Goal: Task Accomplishment & Management: Complete application form

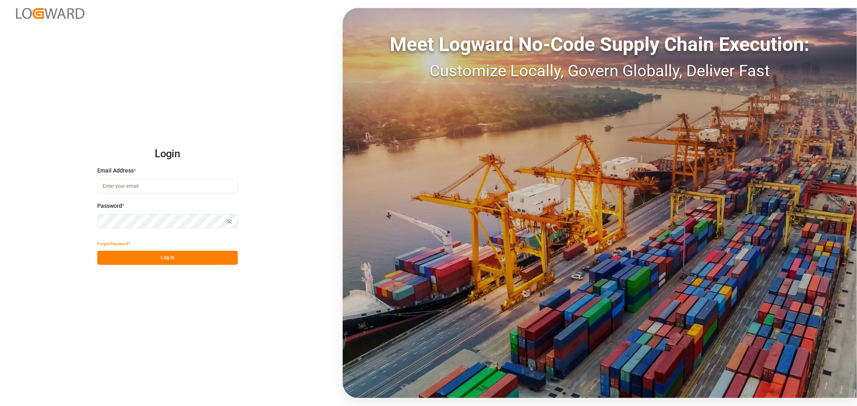
type input "[EMAIL_ADDRESS][DOMAIN_NAME]"
click at [181, 268] on div "Login Email Address * [EMAIL_ADDRESS][DOMAIN_NAME] Password * Show password For…" at bounding box center [428, 203] width 857 height 406
click at [177, 258] on button "Log In" at bounding box center [167, 258] width 141 height 14
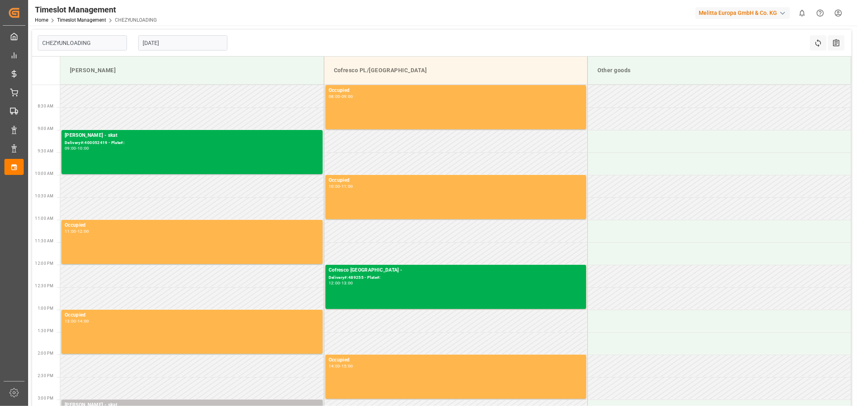
type input "Chezy Unloading"
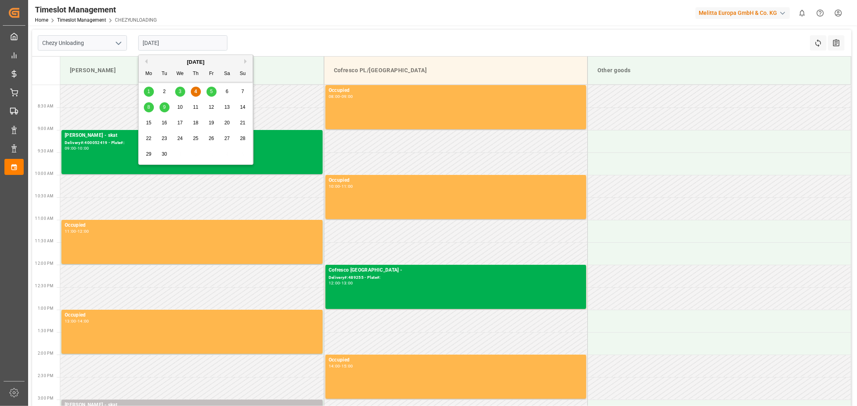
click at [177, 41] on input "[DATE]" at bounding box center [182, 42] width 89 height 15
click at [212, 93] on span "5" at bounding box center [211, 92] width 3 height 6
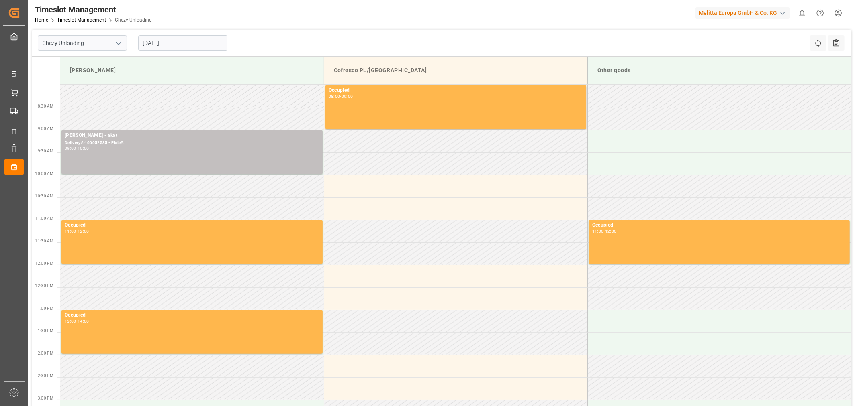
click at [373, 29] on div "Chezy Unloading [DATE] Refresh Time Slots All Audits Melitta G Cofresco PL/[GEO…" at bounding box center [441, 317] width 827 height 582
click at [184, 44] on input "[DATE]" at bounding box center [182, 42] width 89 height 15
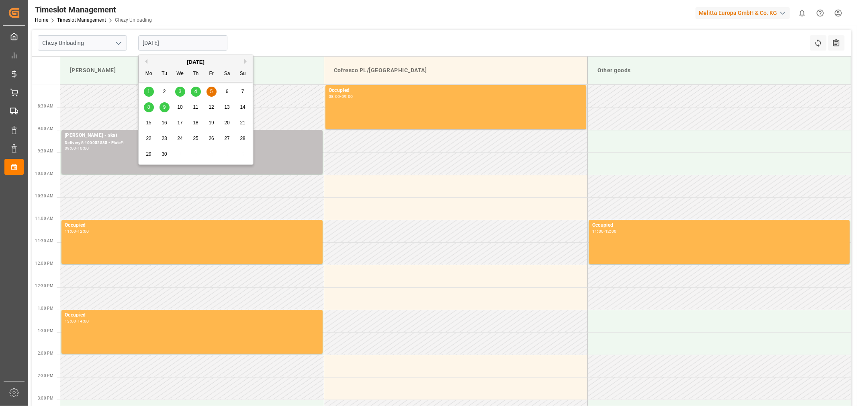
click at [147, 106] on span "8" at bounding box center [148, 107] width 3 height 6
type input "[DATE]"
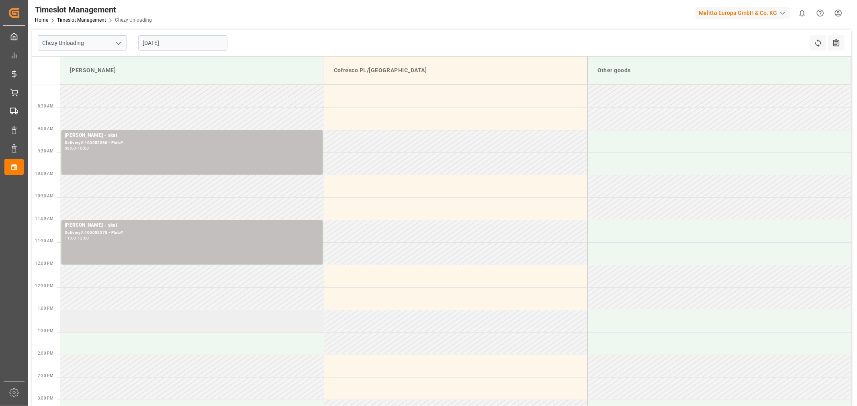
click at [135, 326] on td at bounding box center [191, 321] width 263 height 22
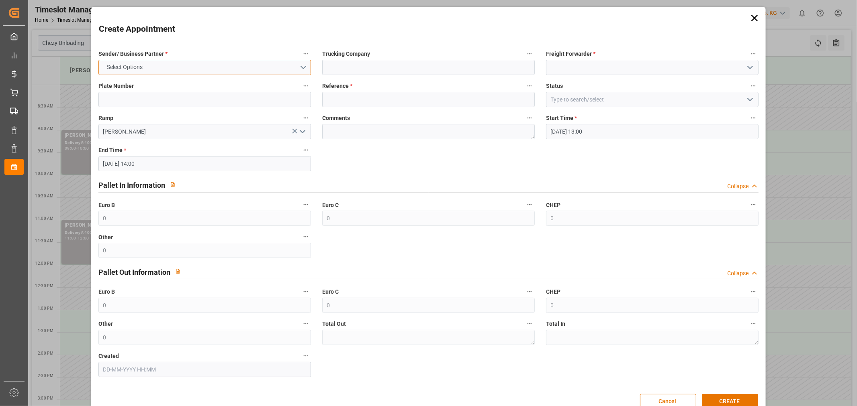
click at [192, 66] on button "Select Options" at bounding box center [204, 67] width 212 height 15
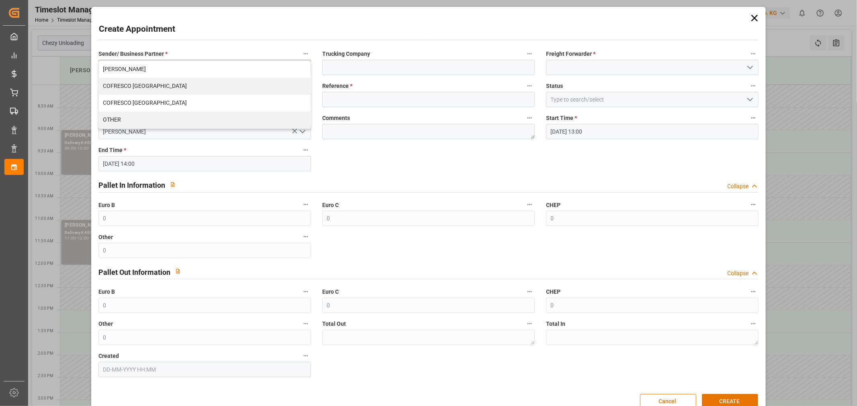
click at [192, 66] on div "[PERSON_NAME]" at bounding box center [205, 69] width 212 height 17
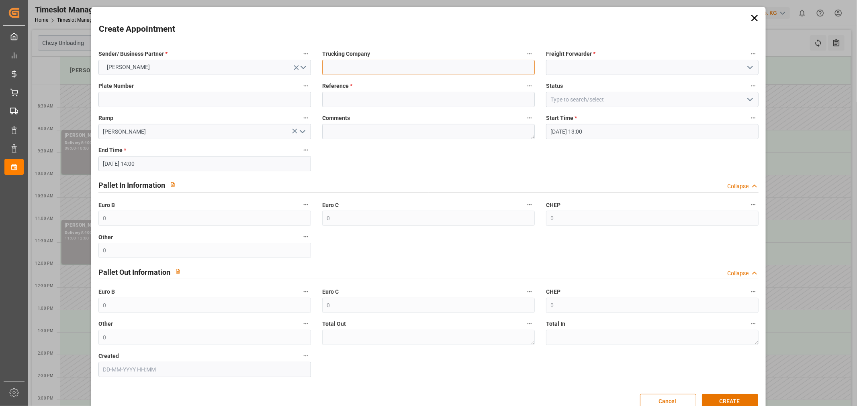
click at [392, 68] on input at bounding box center [428, 67] width 212 height 15
type input "skat"
click at [746, 67] on icon "open menu" at bounding box center [750, 68] width 10 height 10
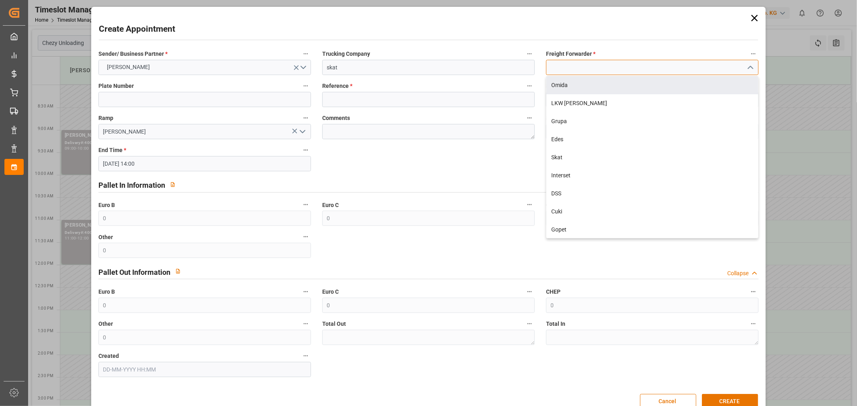
click at [616, 60] on input at bounding box center [652, 67] width 212 height 15
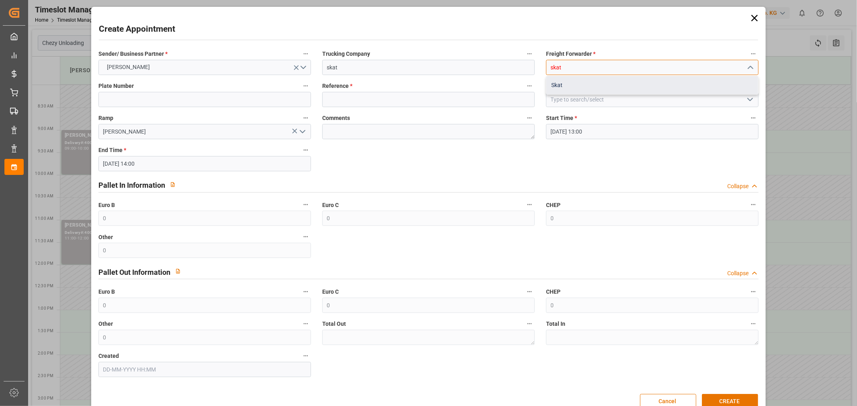
click at [588, 82] on div "Skat" at bounding box center [652, 85] width 212 height 18
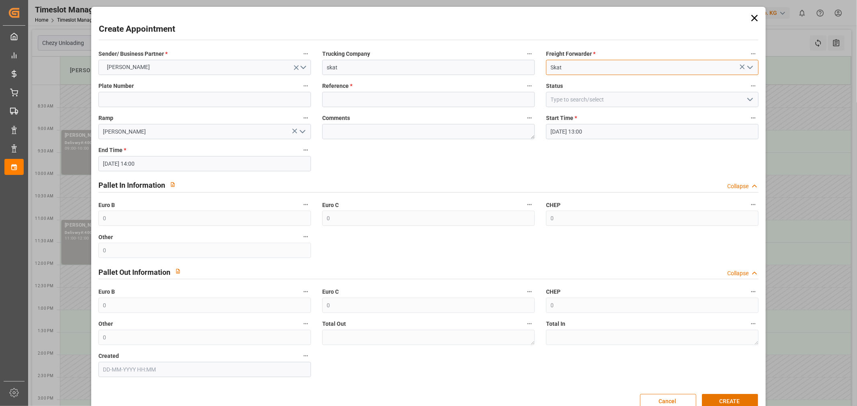
type input "Skat"
click at [352, 94] on input at bounding box center [428, 99] width 212 height 15
paste input "400052486"
type input "400052486"
click at [183, 90] on label "Plate Number" at bounding box center [204, 86] width 212 height 11
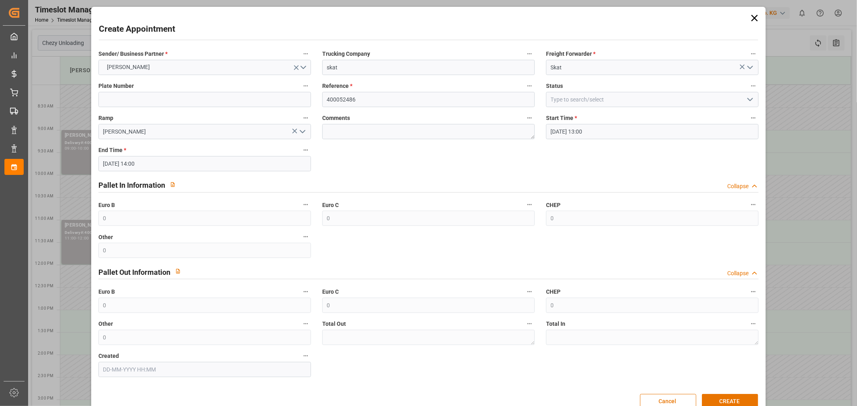
click at [300, 90] on button "Plate Number" at bounding box center [305, 86] width 10 height 10
click at [186, 98] on div at bounding box center [428, 203] width 857 height 406
click at [211, 103] on input at bounding box center [204, 99] width 212 height 15
click at [159, 105] on input at bounding box center [204, 99] width 212 height 15
type input "WND9982A"
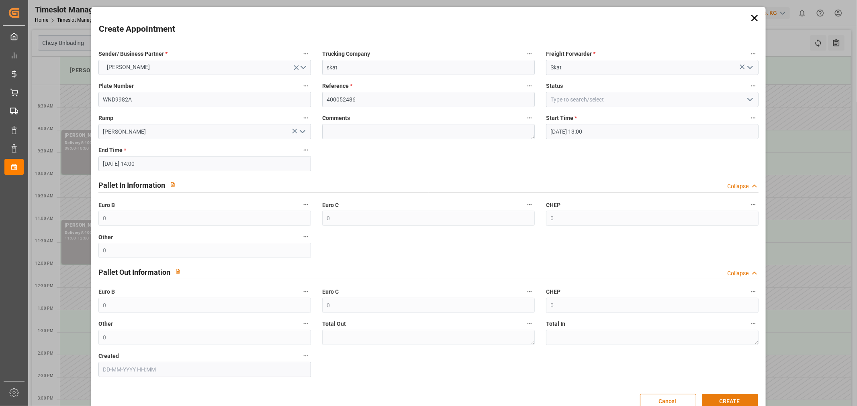
click at [723, 399] on button "CREATE" at bounding box center [730, 401] width 56 height 15
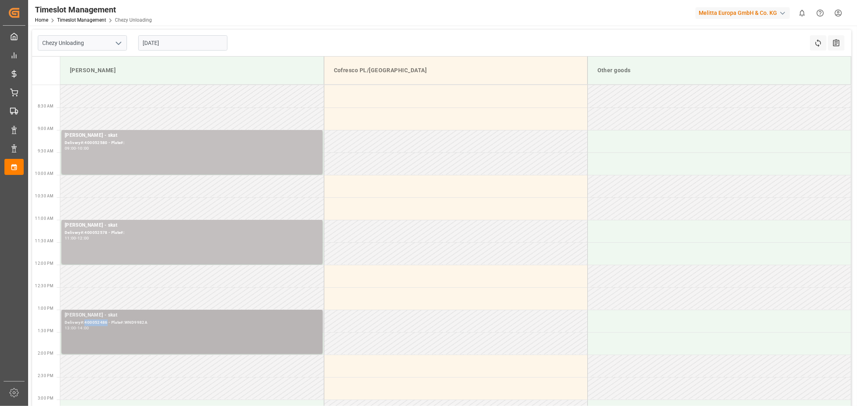
drag, startPoint x: 105, startPoint y: 323, endPoint x: 85, endPoint y: 322, distance: 20.5
click at [85, 322] on div "Delivery#:400052486 - Plate#:WND9982A" at bounding box center [192, 323] width 255 height 7
copy div "400052486"
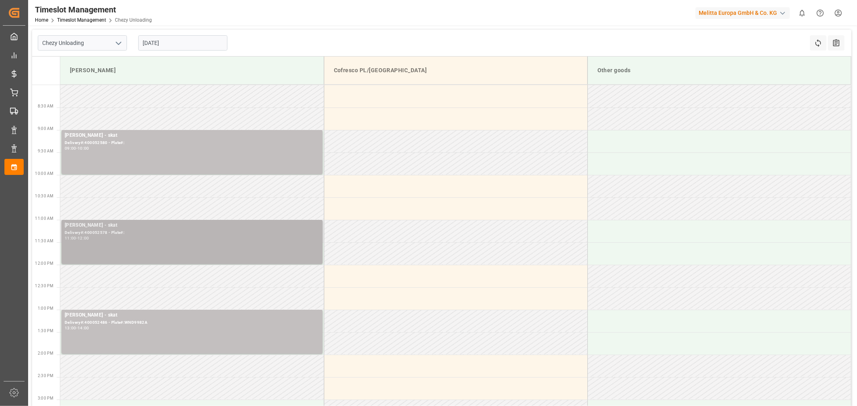
click at [118, 232] on div "Delivery#:400052578 - Plate#:" at bounding box center [192, 233] width 255 height 7
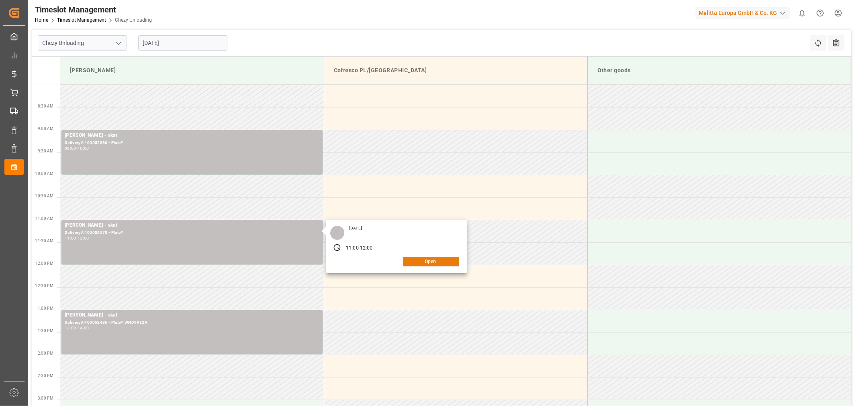
click at [437, 265] on button "Open" at bounding box center [431, 262] width 56 height 10
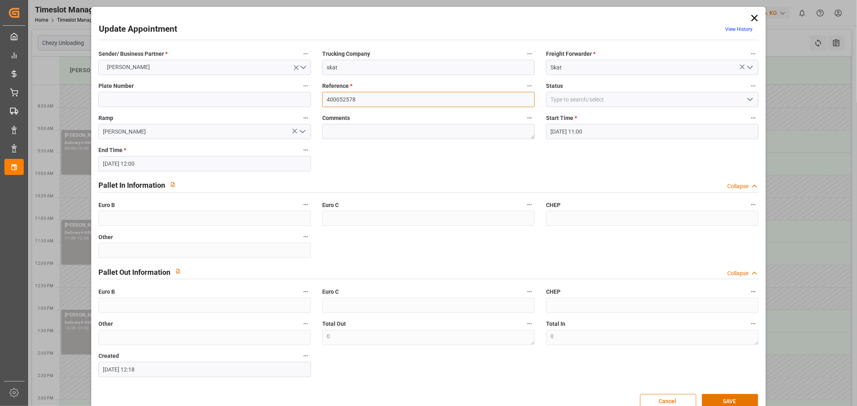
click at [387, 98] on input "400052578" at bounding box center [428, 99] width 212 height 15
paste input "400052486"
drag, startPoint x: 354, startPoint y: 97, endPoint x: 153, endPoint y: 99, distance: 201.2
click at [153, 99] on div "Sender/ Business Partner * [PERSON_NAME] Trucking Company skat Freight Forwarde…" at bounding box center [428, 213] width 671 height 335
type input "400052486"
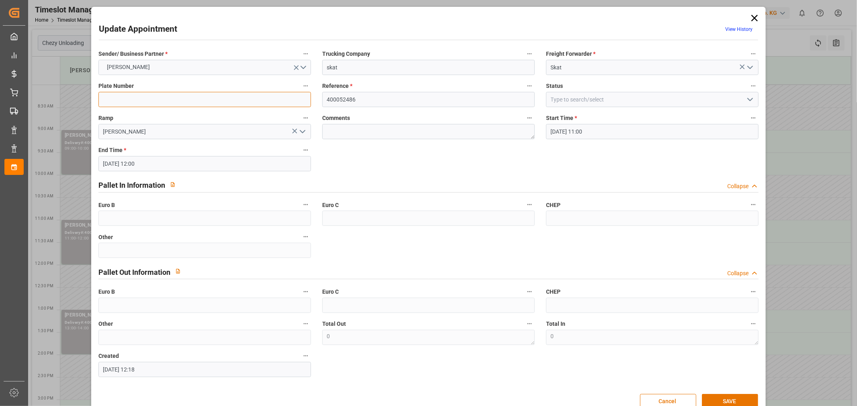
click at [181, 102] on input at bounding box center [204, 99] width 212 height 15
type input "WND9982A"
click at [726, 400] on button "SAVE" at bounding box center [730, 401] width 56 height 15
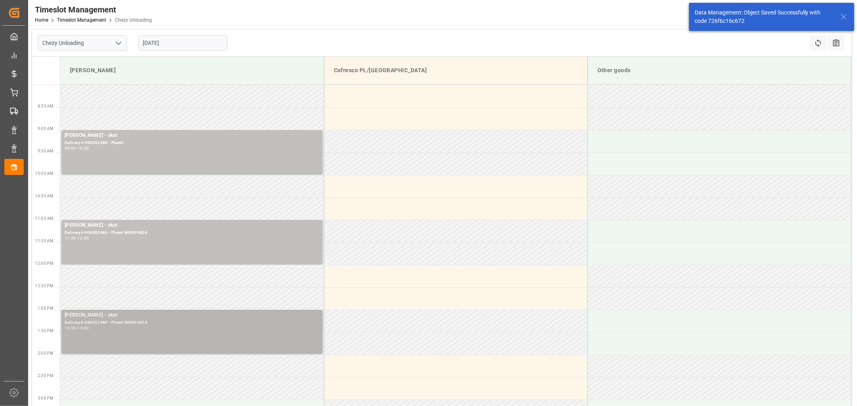
click at [145, 331] on div "[PERSON_NAME] - skat Delivery#:400052486 - Plate#:WND9982A 13:00 - 14:00" at bounding box center [192, 332] width 255 height 41
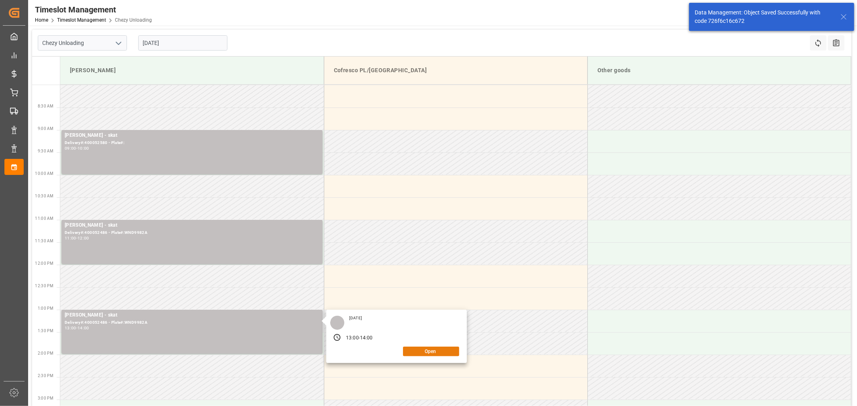
click at [435, 349] on button "Open" at bounding box center [431, 352] width 56 height 10
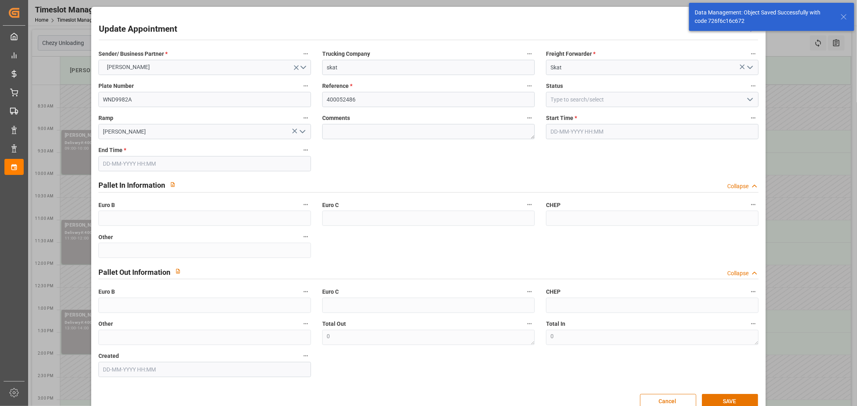
type input "[DATE] 13:00"
type input "[DATE] 14:00"
type input "[DATE] 14:43"
drag, startPoint x: 374, startPoint y: 102, endPoint x: 41, endPoint y: 92, distance: 333.1
click at [31, 101] on div "Update Appointment View History Sender/ Business Partner * [PERSON_NAME] Trucki…" at bounding box center [428, 203] width 857 height 406
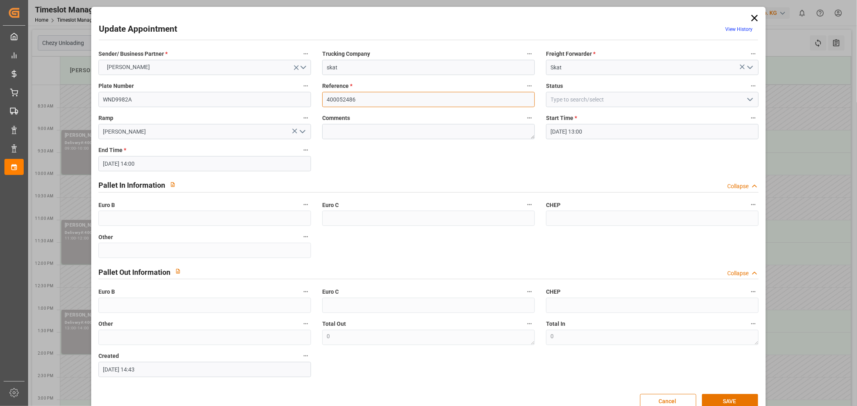
paste input "578"
type input "400052578"
click at [267, 98] on input "WND9982A" at bounding box center [204, 99] width 212 height 15
drag, startPoint x: 267, startPoint y: 98, endPoint x: -181, endPoint y: 70, distance: 449.5
click at [0, 70] on html "Created by potrace 1.15, written by [PERSON_NAME] [DATE]-[DATE] Created by potr…" at bounding box center [428, 203] width 857 height 406
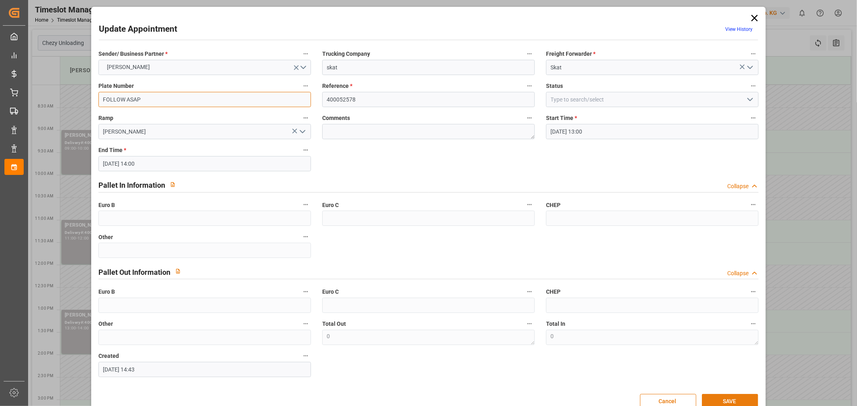
type input "FOLLOW ASAP"
click at [726, 400] on button "SAVE" at bounding box center [730, 401] width 56 height 15
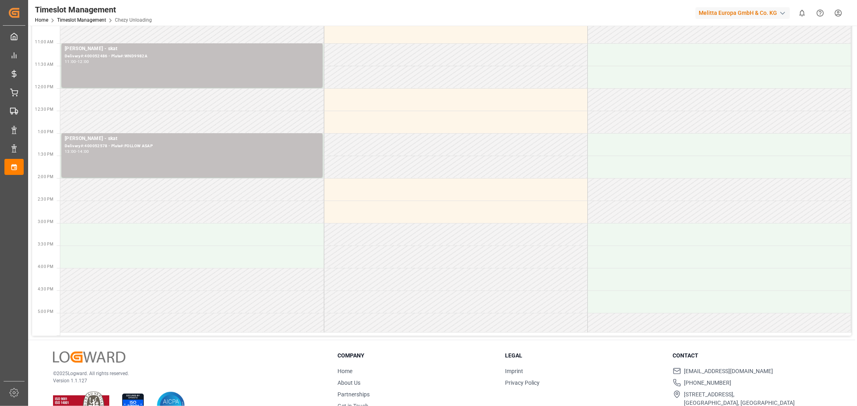
scroll to position [178, 0]
drag, startPoint x: 185, startPoint y: 202, endPoint x: 134, endPoint y: 203, distance: 51.0
click at [134, 203] on td at bounding box center [191, 210] width 263 height 22
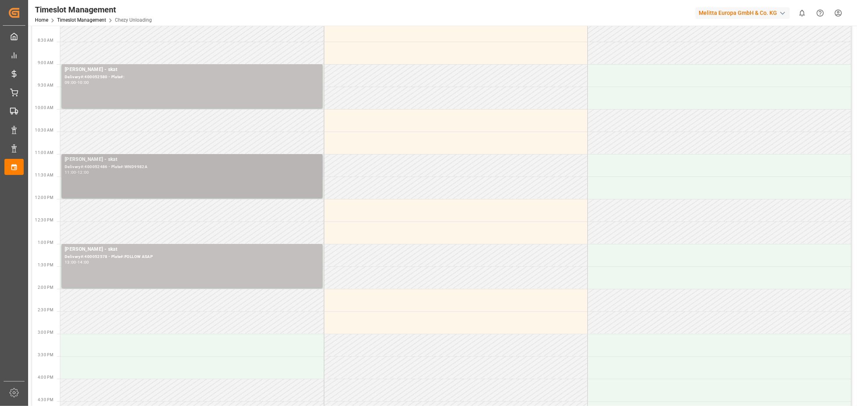
scroll to position [0, 0]
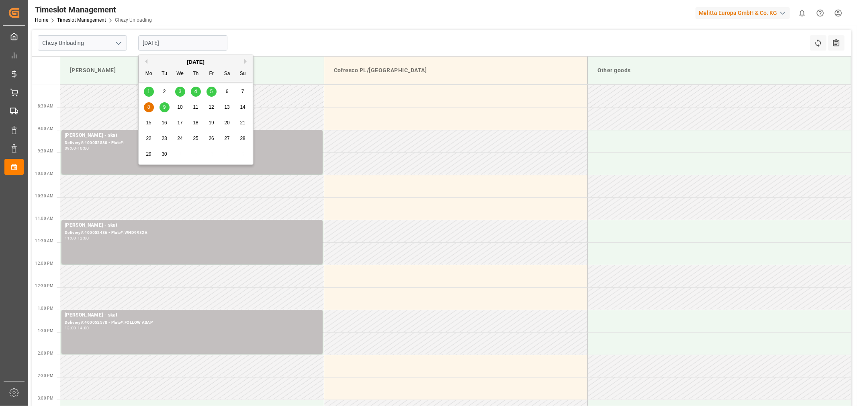
click at [185, 43] on input "[DATE]" at bounding box center [182, 42] width 89 height 15
click at [215, 93] on div "5" at bounding box center [211, 92] width 10 height 10
type input "[DATE]"
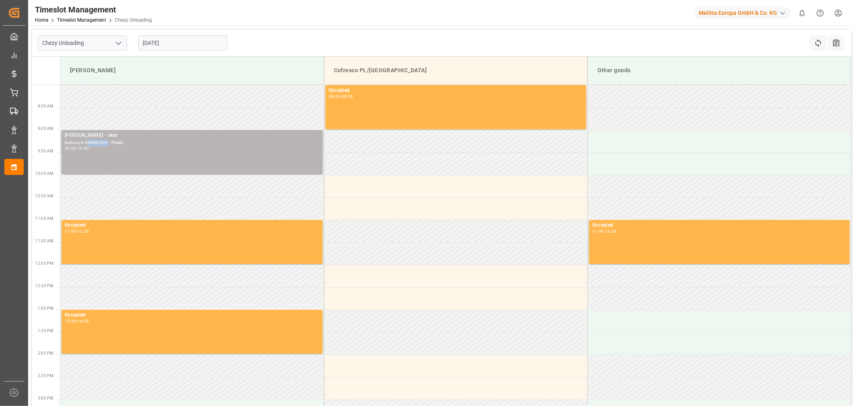
copy div "00052535"
copy div "400052535"
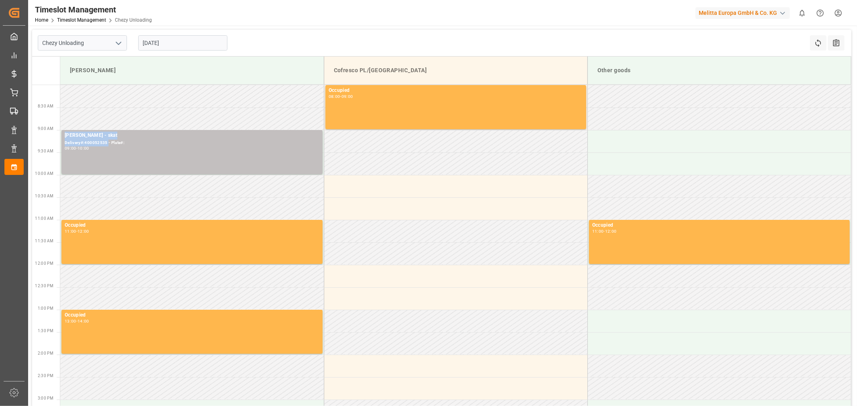
drag, startPoint x: 108, startPoint y: 143, endPoint x: 91, endPoint y: 108, distance: 39.4
click at [91, 108] on tbody "Occupied 08:00 - 09:00 [PERSON_NAME] - skat Delivery#:400052535 - Plate#: 09:00…" at bounding box center [455, 297] width 790 height 424
click at [91, 108] on td at bounding box center [191, 119] width 263 height 22
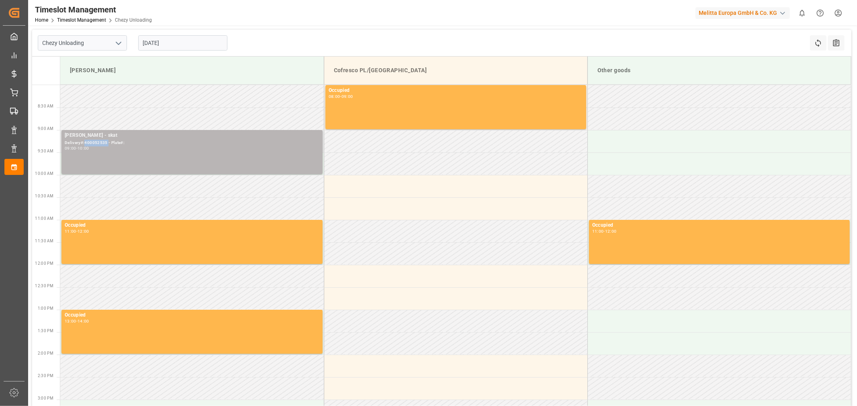
drag, startPoint x: 108, startPoint y: 143, endPoint x: 84, endPoint y: 145, distance: 24.2
click at [84, 145] on div "Delivery#:400052535 - Plate#:" at bounding box center [192, 143] width 255 height 7
copy div "400052535"
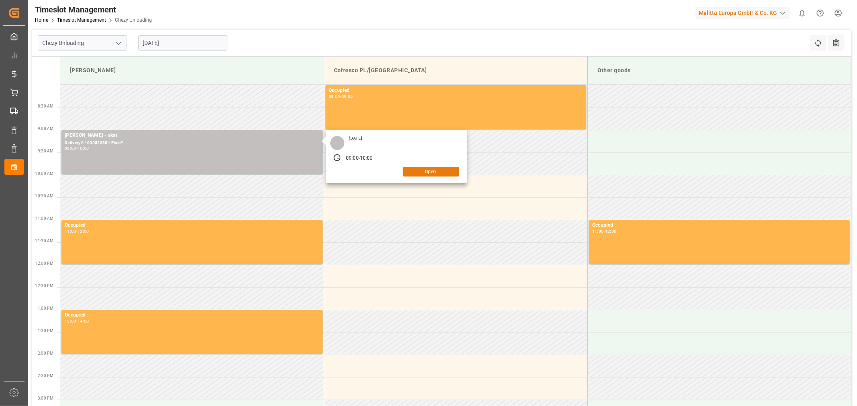
click at [419, 173] on button "Open" at bounding box center [431, 172] width 56 height 10
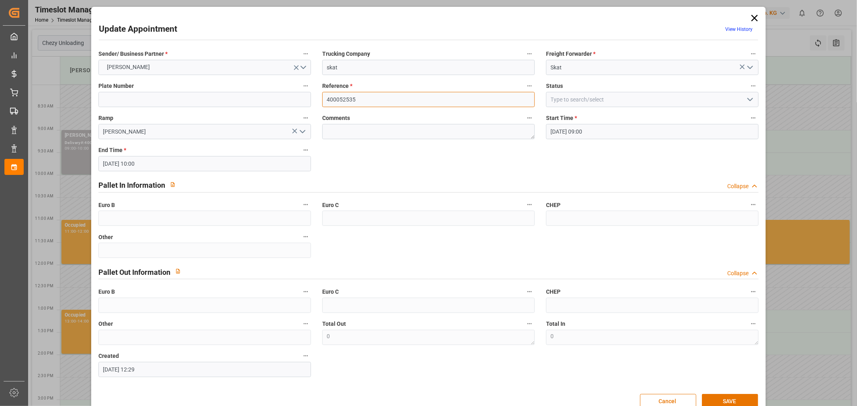
click at [370, 98] on input "400052535" at bounding box center [428, 99] width 212 height 15
click at [750, 19] on icon at bounding box center [754, 17] width 11 height 11
